Goal: Communication & Community: Answer question/provide support

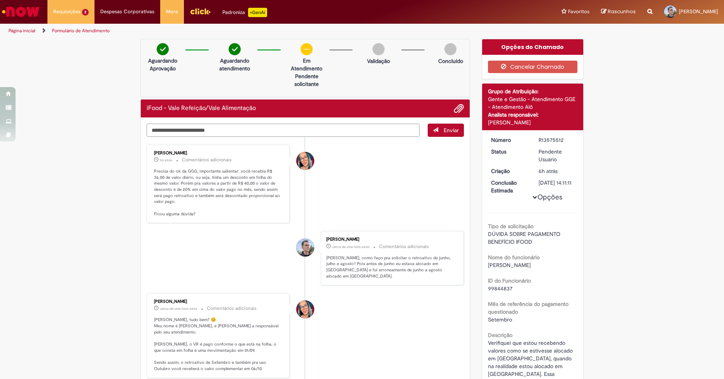
click at [238, 135] on textarea "Digite sua mensagem aqui..." at bounding box center [283, 130] width 273 height 13
type textarea "*"
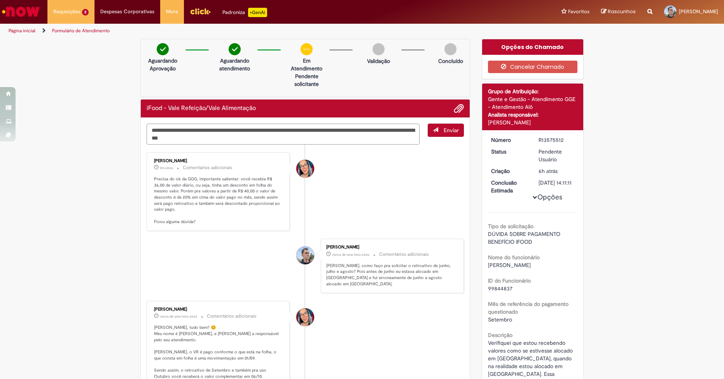
type textarea "**********"
click at [209, 184] on p "Precisa do ok da GGG, importante salientar: você recebia R$ 36,00 de valor diár…" at bounding box center [219, 200] width 130 height 49
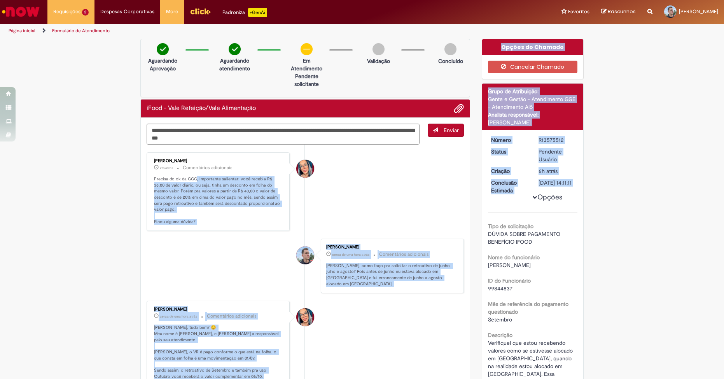
drag, startPoint x: 193, startPoint y: 178, endPoint x: 129, endPoint y: 178, distance: 64.2
click at [129, 178] on div "**********" at bounding box center [362, 294] width 724 height 510
click at [186, 193] on p "Precisa do ok da GGG, importante salientar: você recebia R$ 36,00 de valor diár…" at bounding box center [219, 200] width 130 height 49
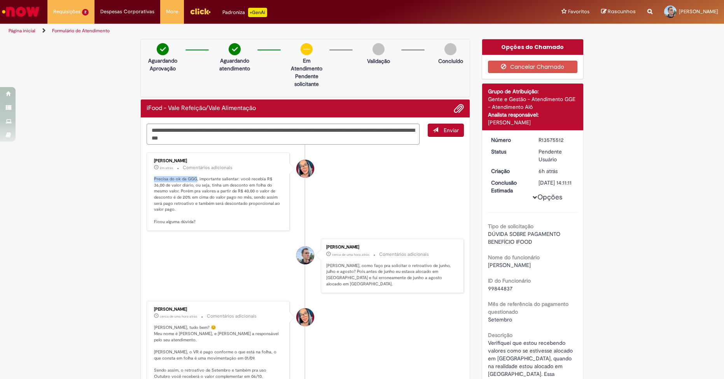
drag, startPoint x: 189, startPoint y: 179, endPoint x: 152, endPoint y: 180, distance: 37.8
click at [154, 180] on p "Precisa do ok da GGG, importante salientar: você recebia R$ 36,00 de valor diár…" at bounding box center [219, 200] width 130 height 49
click at [193, 187] on p "Precisa do ok da GGG, importante salientar: você recebia R$ 36,00 de valor diár…" at bounding box center [219, 200] width 130 height 49
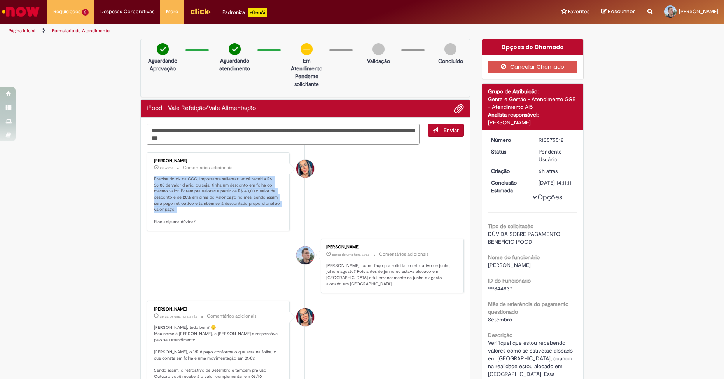
click at [193, 187] on p "Precisa do ok da GGG, importante salientar: você recebia R$ 36,00 de valor diár…" at bounding box center [219, 200] width 130 height 49
copy p "Precisa do ok da GGG, importante salientar: você recebia R$ 36,00 de valor diár…"
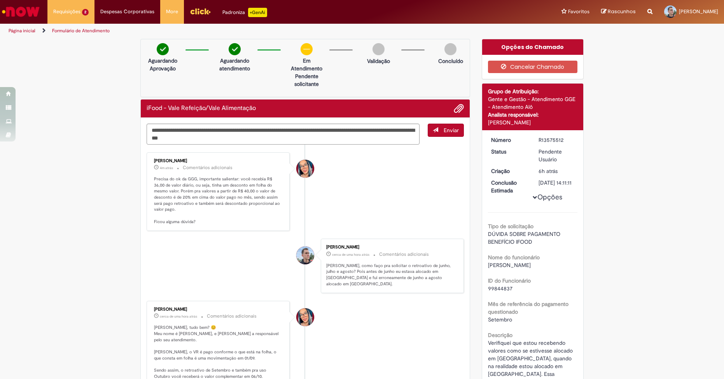
click at [261, 169] on p "4m atrás 4 minutos atrás Comentários adicionais" at bounding box center [219, 167] width 130 height 9
click at [261, 136] on textarea "**********" at bounding box center [283, 134] width 273 height 21
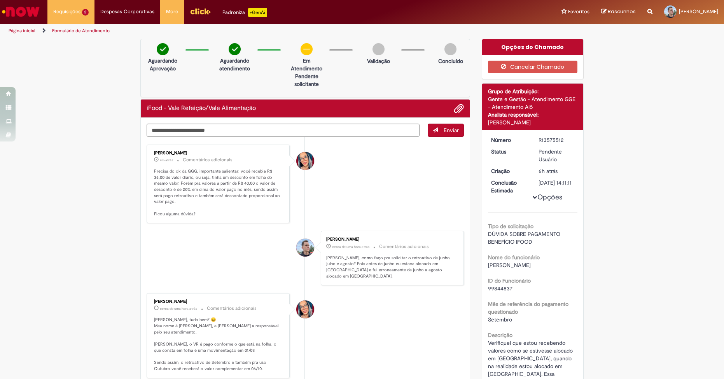
click at [109, 178] on div "Verificar Código de Barras Aguardando Aprovação Aguardando atendimento Em Atend…" at bounding box center [362, 294] width 724 height 510
click at [114, 197] on div "Verificar Código de Barras Aguardando Aprovação Aguardando atendimento Em Atend…" at bounding box center [362, 294] width 724 height 510
click at [95, 163] on div "Verificar Código de Barras Aguardando Aprovação Aguardando atendimento Em Atend…" at bounding box center [362, 294] width 724 height 510
click at [128, 169] on div "Verificar Código de Barras Aguardando Aprovação Aguardando atendimento Em Atend…" at bounding box center [362, 294] width 724 height 510
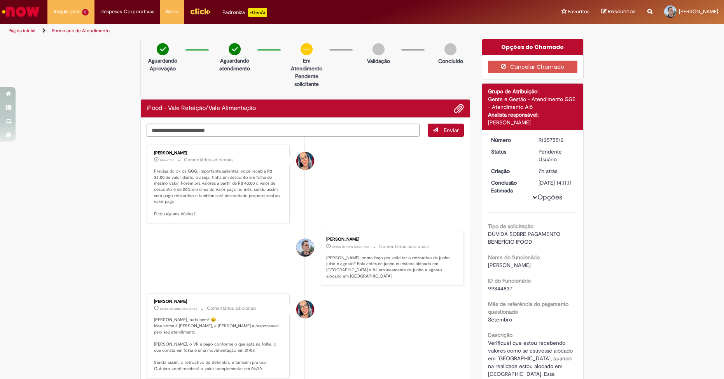
click at [128, 169] on div "Verificar Código de Barras Aguardando Aprovação Aguardando atendimento Em Atend…" at bounding box center [362, 294] width 724 height 510
click at [351, 182] on li "[PERSON_NAME] 14m atrás 14 minutos atrás Comentários adicionais Precisa do ok d…" at bounding box center [306, 184] width 318 height 79
